Goal: Information Seeking & Learning: Understand process/instructions

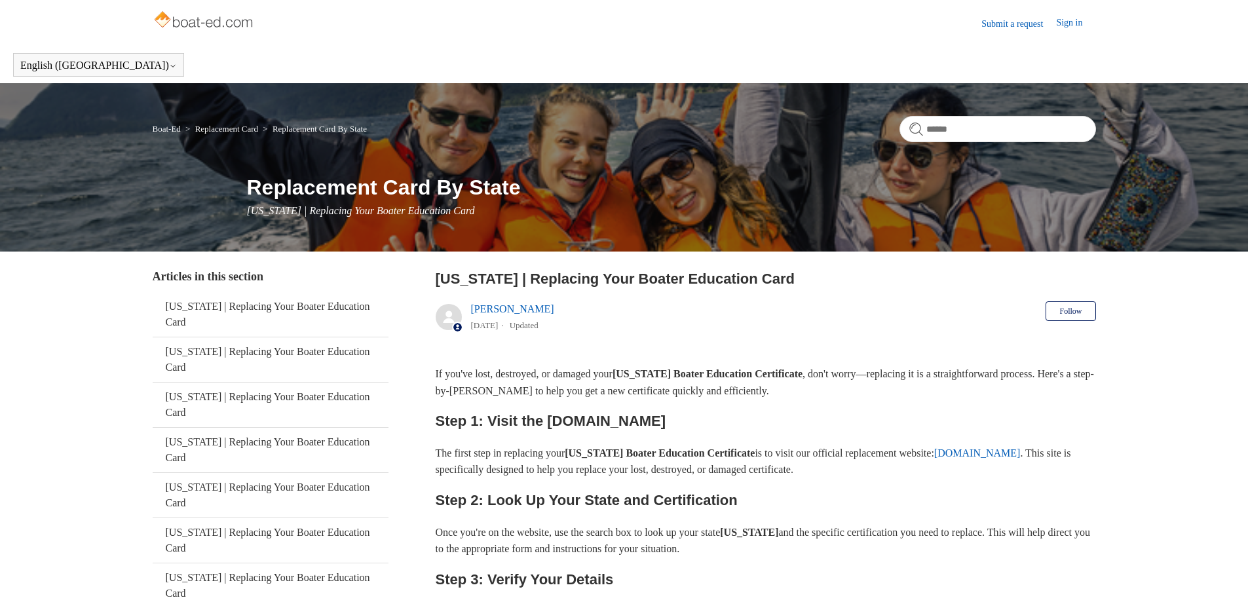
scroll to position [145, 0]
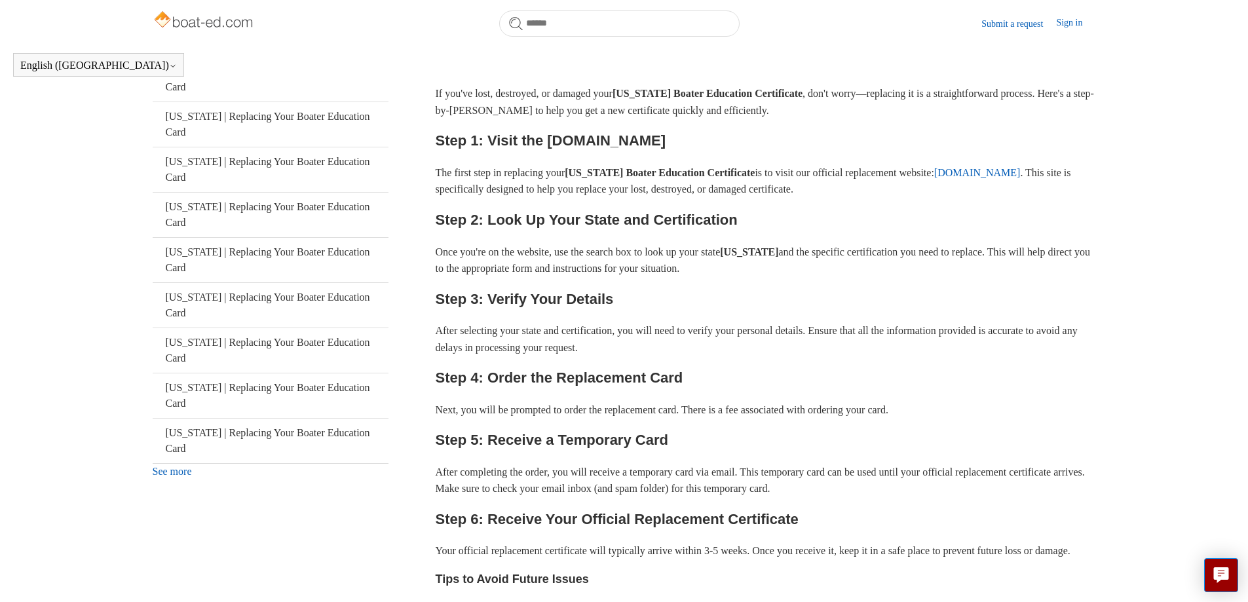
click at [184, 466] on link "See more" at bounding box center [172, 471] width 39 height 11
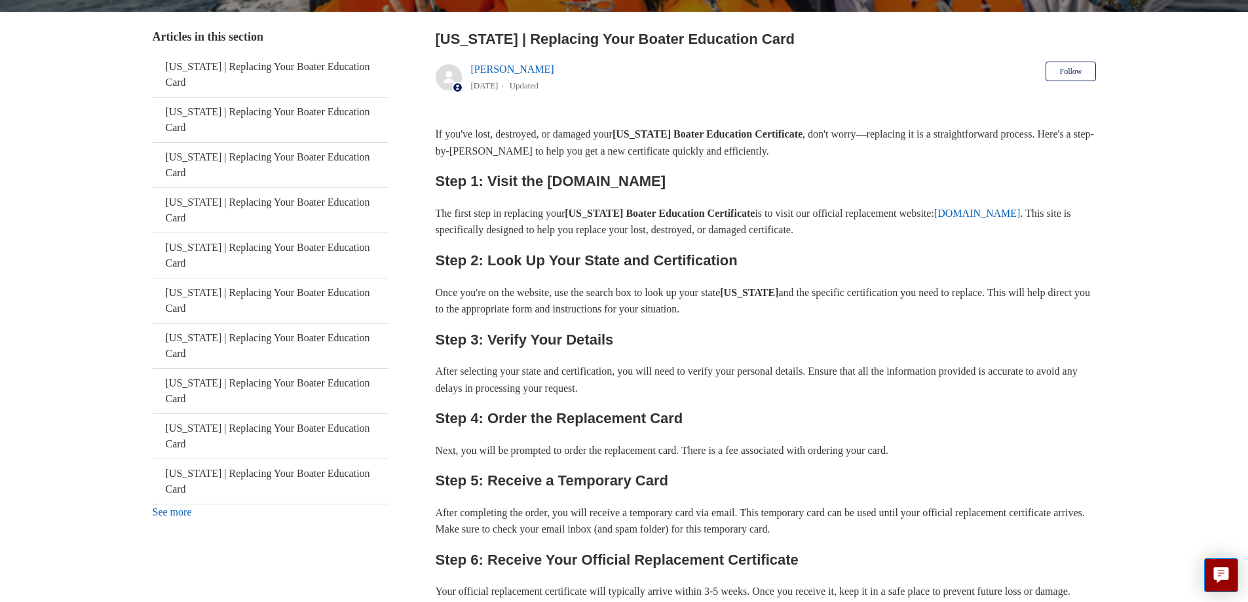
scroll to position [276, 0]
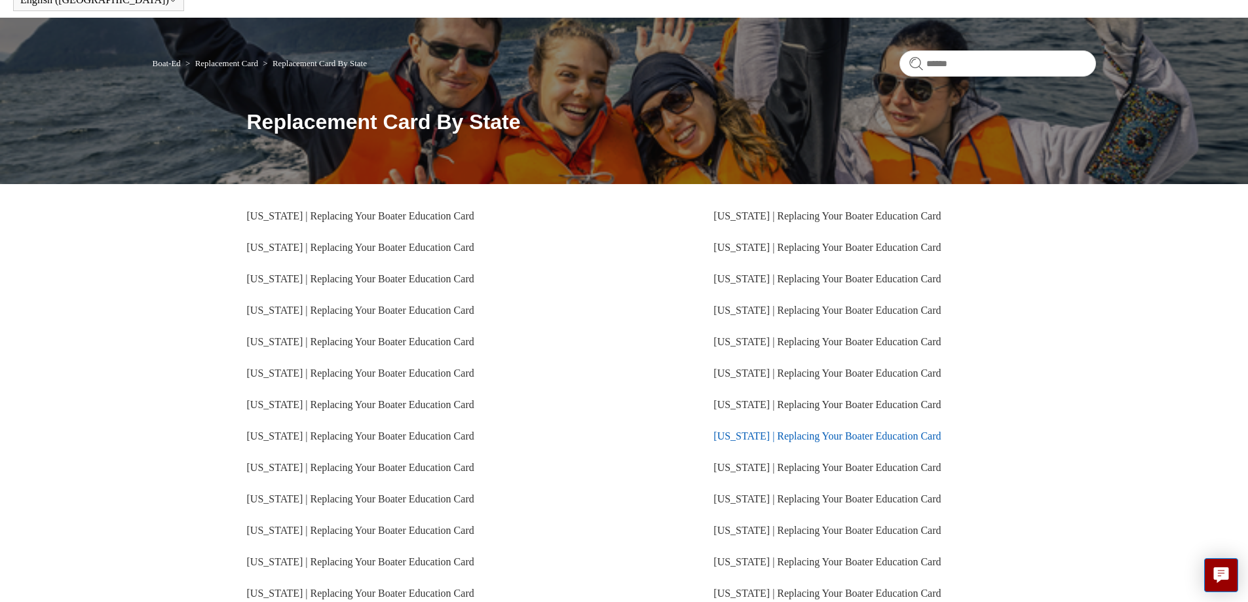
scroll to position [131, 0]
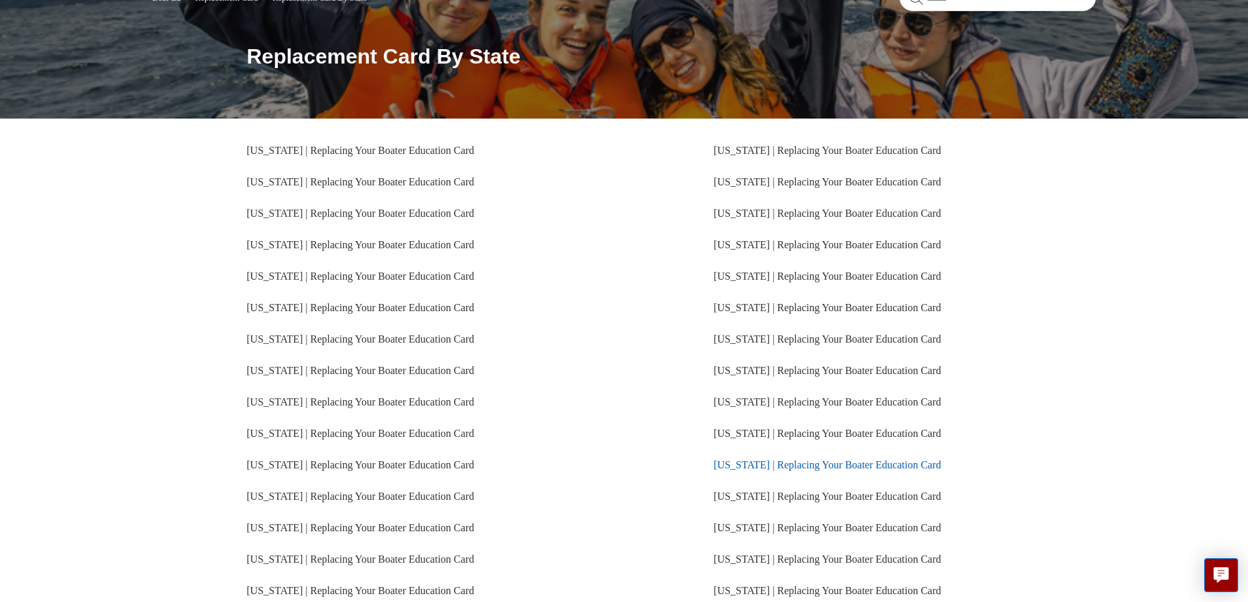
click at [839, 467] on link "[US_STATE] | Replacing Your Boater Education Card" at bounding box center [826, 464] width 227 height 11
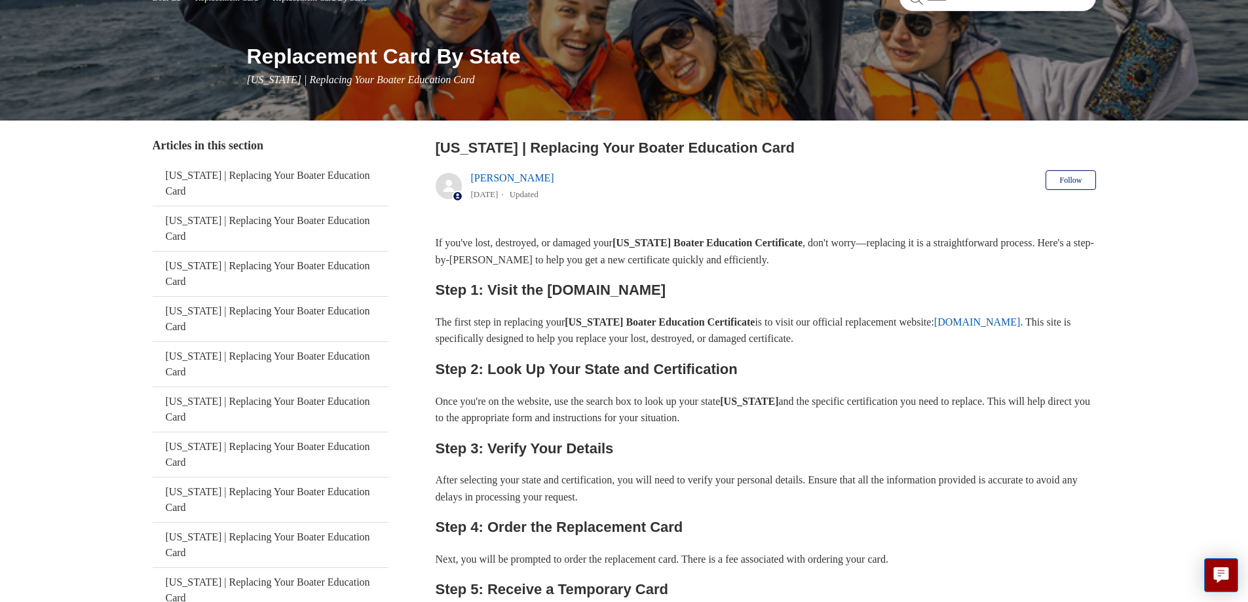
scroll to position [196, 0]
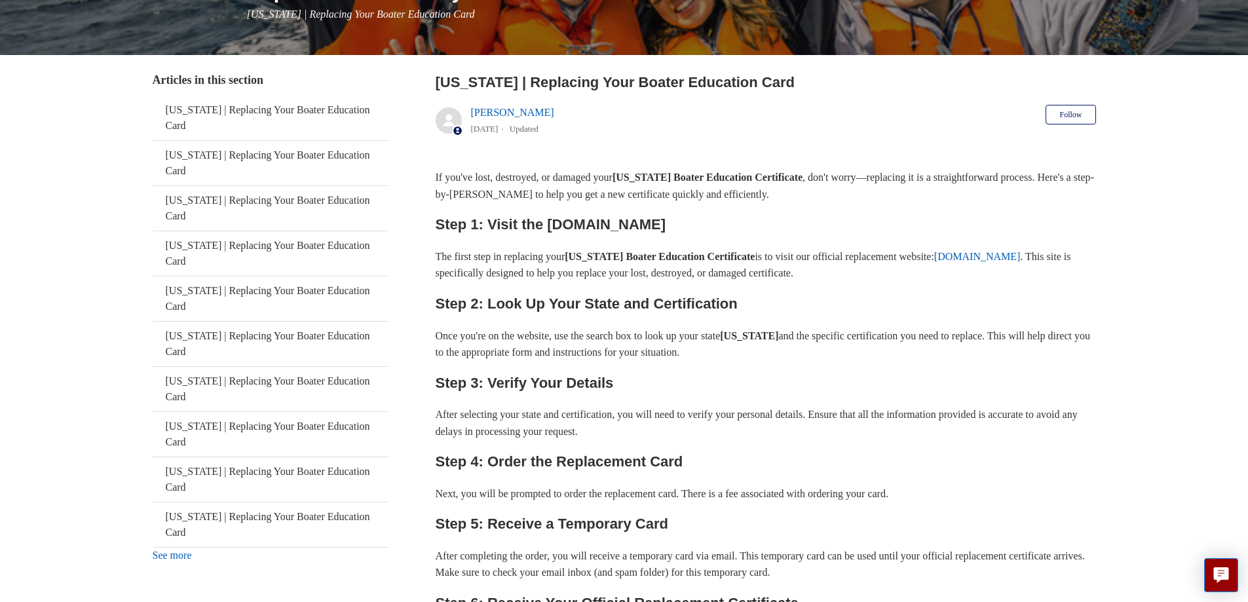
drag, startPoint x: 547, startPoint y: 229, endPoint x: 665, endPoint y: 229, distance: 118.5
click at [665, 229] on h2 "Step 1: Visit the ILostMyCard.com" at bounding box center [766, 224] width 660 height 23
copy h2 "ILostMyCard.com"
